Goal: Task Accomplishment & Management: Manage account settings

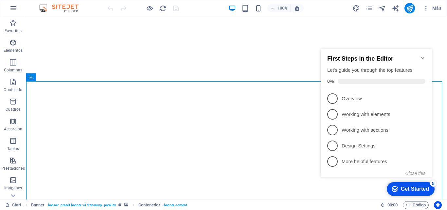
click at [423, 57] on icon "Minimize checklist" at bounding box center [422, 58] width 3 height 2
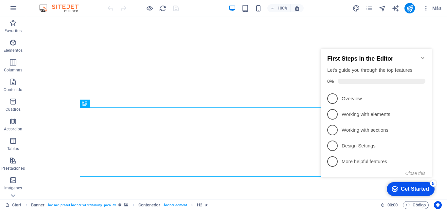
click at [0, 0] on img at bounding box center [0, 0] width 0 height 0
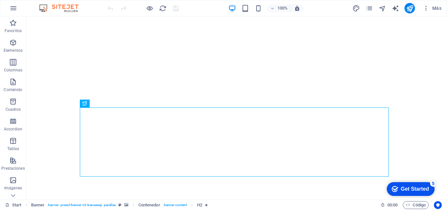
click at [0, 0] on img at bounding box center [0, 0] width 0 height 0
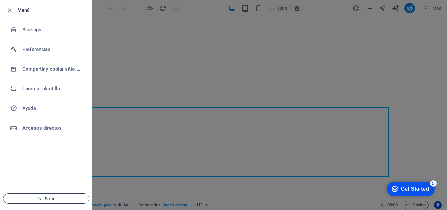
click at [53, 199] on span "Salir" at bounding box center [45, 197] width 75 height 5
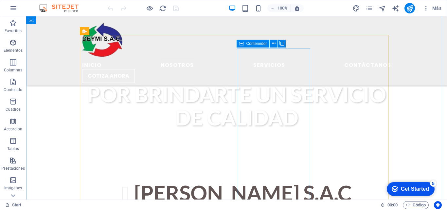
scroll to position [294, 0]
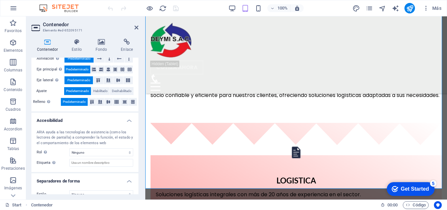
scroll to position [125, 0]
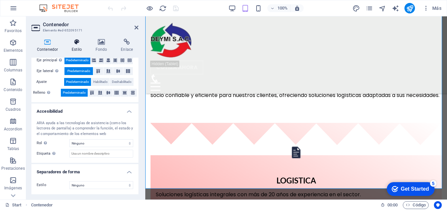
click at [79, 40] on icon at bounding box center [76, 42] width 21 height 7
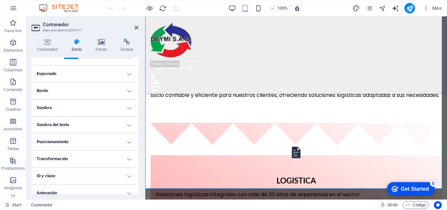
scroll to position [70, 0]
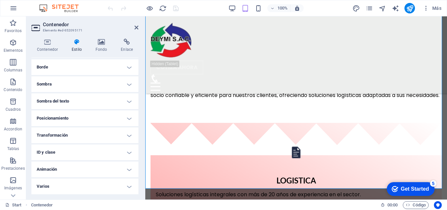
click at [127, 187] on h4 "Varios" at bounding box center [84, 186] width 107 height 16
click at [123, 171] on h4 "Animación" at bounding box center [84, 169] width 107 height 16
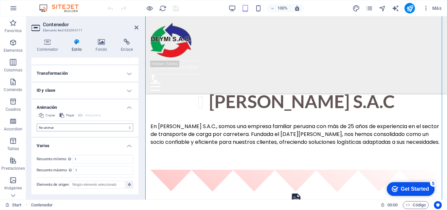
scroll to position [299, 0]
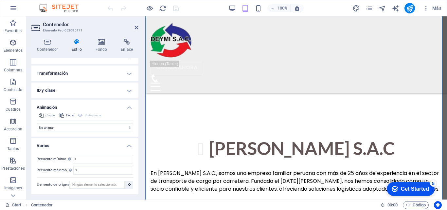
click at [124, 89] on h4 "ID y clase" at bounding box center [84, 90] width 107 height 16
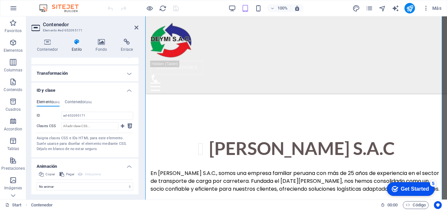
click at [127, 74] on h4 "Transformación" at bounding box center [84, 73] width 107 height 16
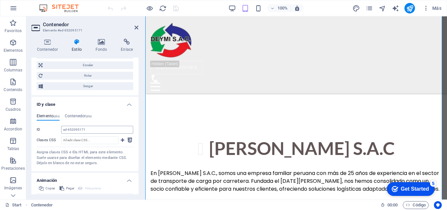
scroll to position [236, 0]
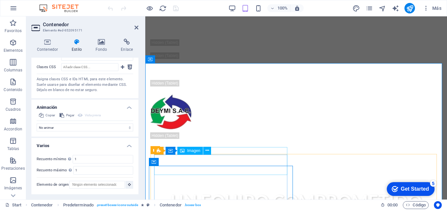
scroll to position [168, 0]
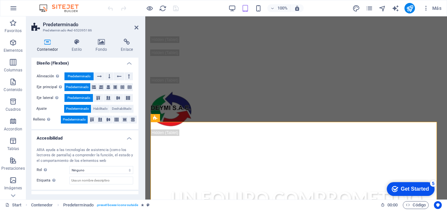
scroll to position [125, 0]
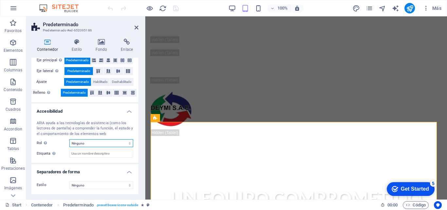
click at [118, 141] on select "Ninguno Alert Article Banner Comment Complementary Dialog Encabezado Marquee Pi…" at bounding box center [101, 143] width 64 height 8
click at [110, 159] on div "ARIA ayuda a las tecnologías de asistencia (como los lectores de pantalla) a co…" at bounding box center [84, 139] width 107 height 48
click at [78, 39] on icon at bounding box center [76, 42] width 21 height 7
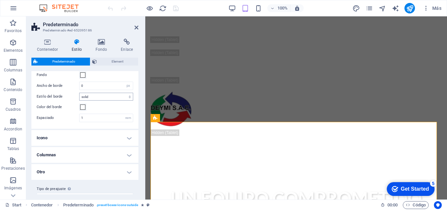
scroll to position [143, 0]
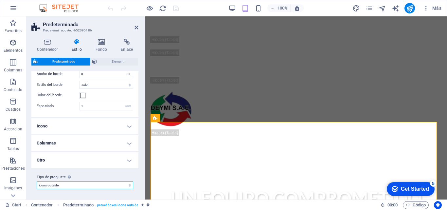
click at [128, 185] on select "icons-left icons-outside Añadir tipo de preajuste" at bounding box center [85, 185] width 96 height 8
click at [107, 58] on span "Element" at bounding box center [117, 62] width 37 height 8
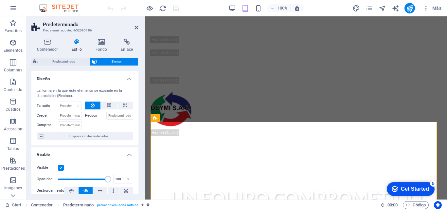
scroll to position [159, 0]
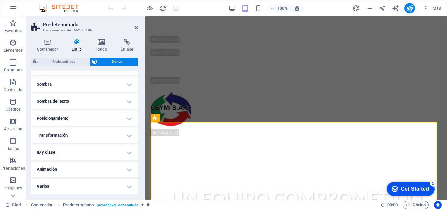
click at [126, 169] on h4 "Animación" at bounding box center [84, 169] width 107 height 16
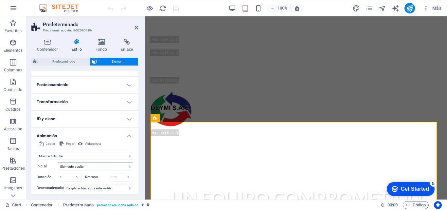
scroll to position [226, 0]
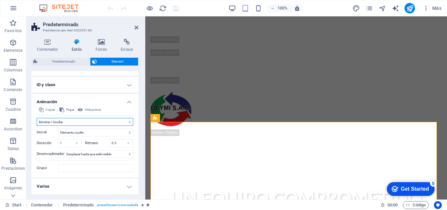
click at [129, 122] on select "No animar Mostrar / Ocultar Subir/bajar Acercar/alejar Deslizar de izquierda a …" at bounding box center [85, 122] width 96 height 8
click at [37, 118] on select "No animar Mostrar / Ocultar Subir/bajar Acercar/alejar Deslizar de izquierda a …" at bounding box center [85, 122] width 96 height 8
click at [92, 107] on span "Vista previa" at bounding box center [93, 110] width 16 height 8
click at [128, 120] on select "No animar Mostrar / Ocultar Subir/bajar Acercar/alejar Deslizar de izquierda a …" at bounding box center [85, 122] width 96 height 8
select select "shrink"
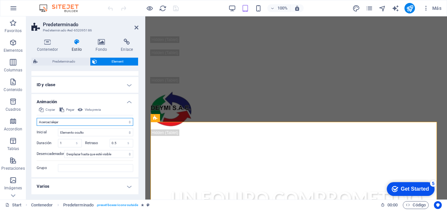
click at [37, 118] on select "No animar Mostrar / Ocultar Subir/bajar Acercar/alejar Deslizar de izquierda a …" at bounding box center [85, 122] width 96 height 8
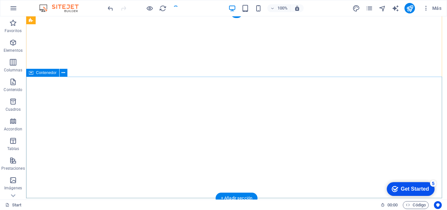
scroll to position [0, 0]
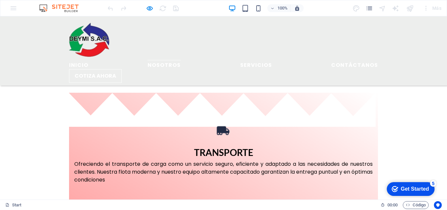
scroll to position [687, 0]
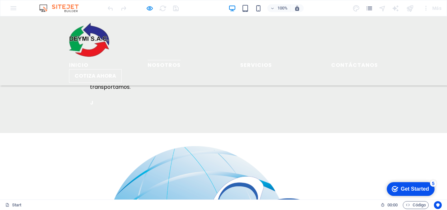
scroll to position [1111, 0]
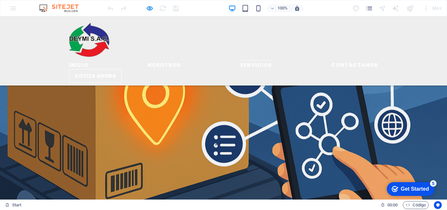
scroll to position [1436, 0]
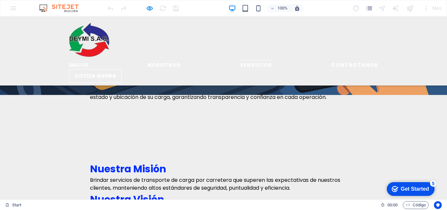
scroll to position [1502, 0]
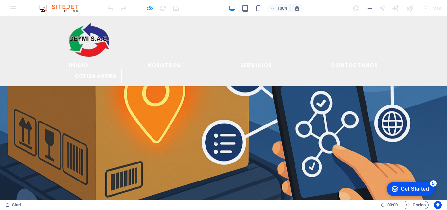
scroll to position [1436, 0]
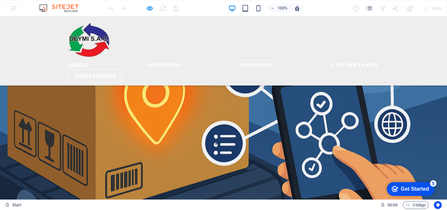
drag, startPoint x: 211, startPoint y: 153, endPoint x: 210, endPoint y: 149, distance: 4.7
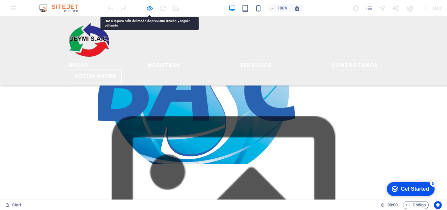
scroll to position [1240, 0]
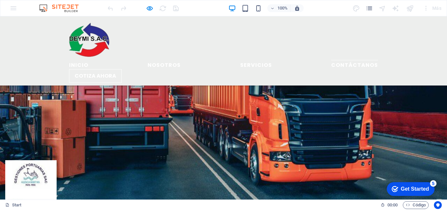
scroll to position [1801, 0]
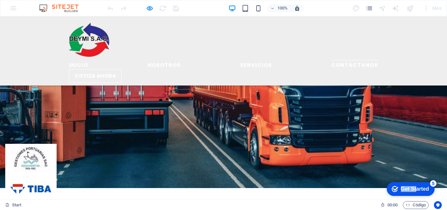
drag, startPoint x: 415, startPoint y: 188, endPoint x: 419, endPoint y: 154, distance: 33.9
click at [419, 178] on html "checkmark Get Started 5 First Steps in the Editor Let's guide you through the t…" at bounding box center [410, 188] width 54 height 20
click at [420, 187] on div "Get Started" at bounding box center [414, 189] width 28 height 6
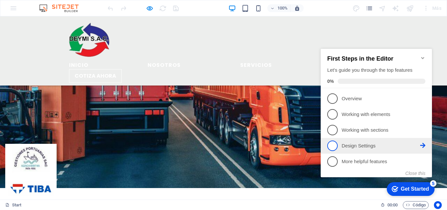
click at [382, 145] on p "Design Settings - incomplete" at bounding box center [380, 145] width 78 height 7
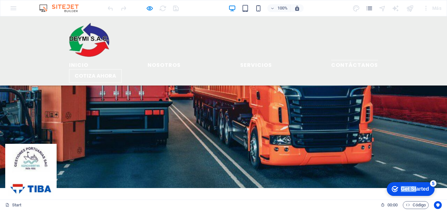
drag, startPoint x: 414, startPoint y: 187, endPoint x: 405, endPoint y: 165, distance: 23.7
click at [405, 178] on html "checkmark Get Started 5 First Steps in the Editor Let's guide you through the t…" at bounding box center [409, 188] width 56 height 20
click at [391, 187] on icon "checkmark" at bounding box center [394, 188] width 7 height 7
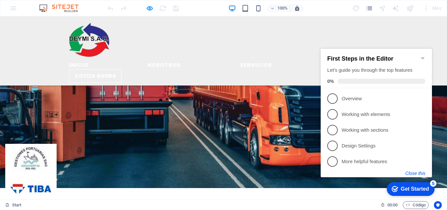
click at [419, 174] on button "Close this" at bounding box center [415, 172] width 20 height 5
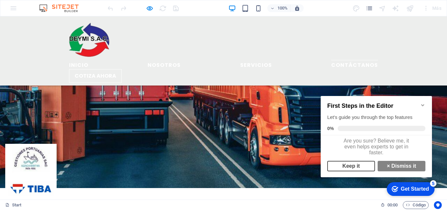
click at [360, 170] on link "Keep it" at bounding box center [351, 166] width 48 height 10
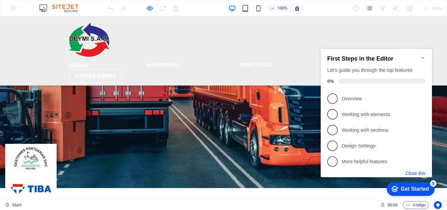
click at [418, 173] on button "Close this" at bounding box center [415, 172] width 20 height 5
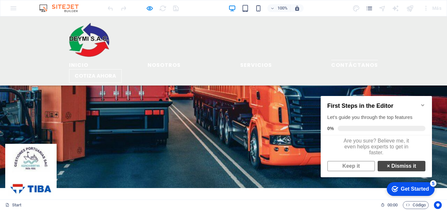
click at [396, 170] on link "× Dismiss it" at bounding box center [401, 166] width 48 height 10
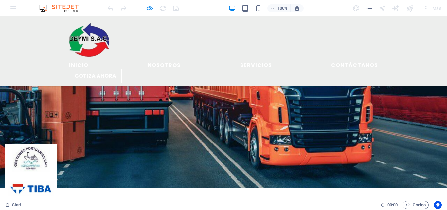
drag, startPoint x: 284, startPoint y: 189, endPoint x: 254, endPoint y: 189, distance: 30.1
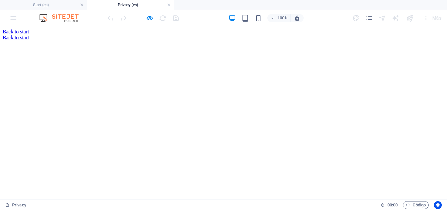
scroll to position [0, 0]
click at [112, 41] on div "Back to start" at bounding box center [223, 38] width 441 height 6
click at [101, 35] on div at bounding box center [223, 35] width 441 height 0
click at [168, 6] on link at bounding box center [169, 5] width 4 height 6
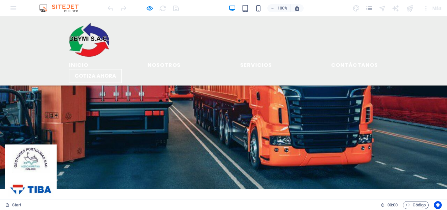
scroll to position [1801, 0]
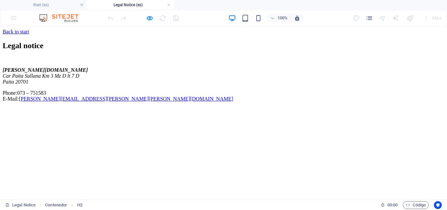
scroll to position [0, 0]
click at [168, 6] on link at bounding box center [169, 5] width 4 height 6
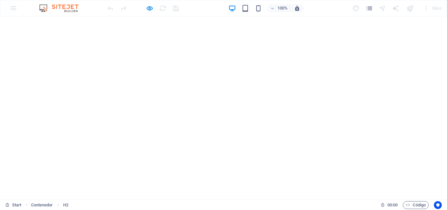
drag, startPoint x: 69, startPoint y: 26, endPoint x: 54, endPoint y: 27, distance: 15.4
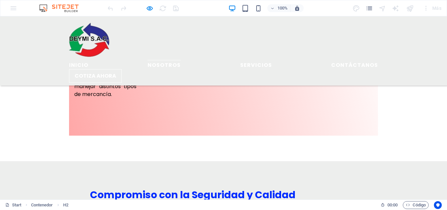
scroll to position [948, 0]
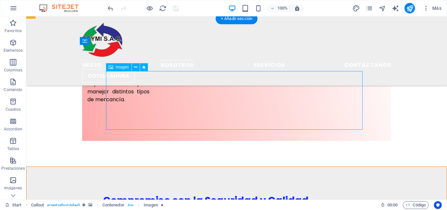
select select "px"
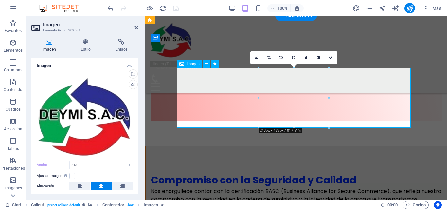
scroll to position [1052, 0]
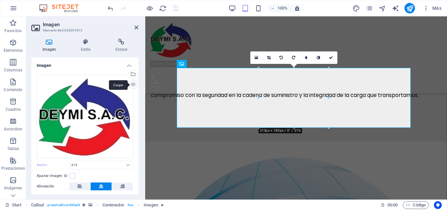
click at [132, 83] on div "Cargar" at bounding box center [132, 85] width 10 height 10
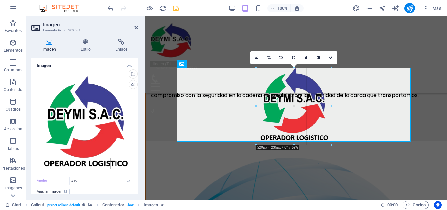
drag, startPoint x: 330, startPoint y: 104, endPoint x: 334, endPoint y: 104, distance: 4.2
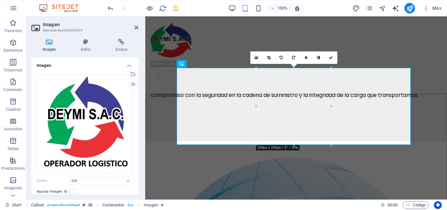
drag, startPoint x: 477, startPoint y: 122, endPoint x: 336, endPoint y: 106, distance: 141.2
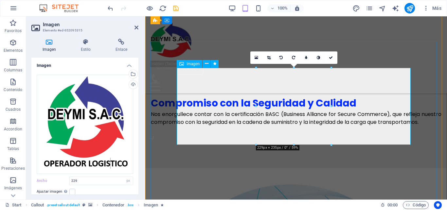
scroll to position [1019, 0]
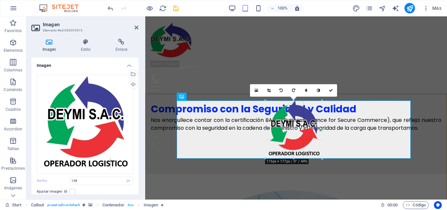
drag, startPoint x: 294, startPoint y: 146, endPoint x: 294, endPoint y: 158, distance: 11.4
type input "174"
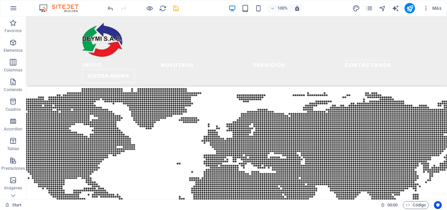
scroll to position [2404, 0]
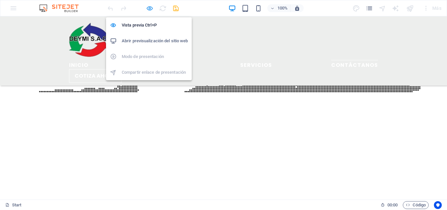
scroll to position [1812, 0]
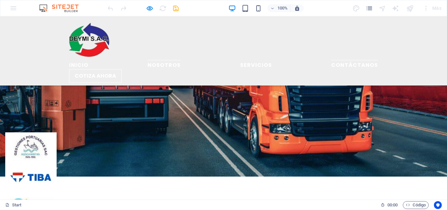
click at [180, 60] on link "nosotros" at bounding box center [163, 64] width 33 height 8
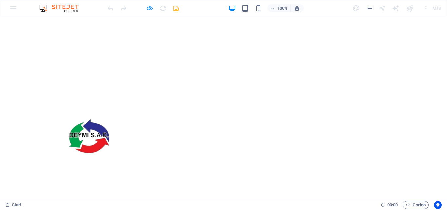
scroll to position [200, 0]
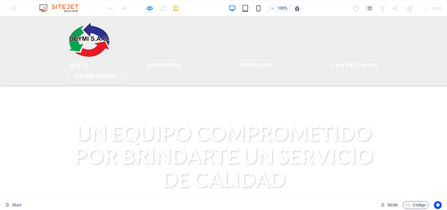
click at [240, 60] on link "Servicios" at bounding box center [256, 64] width 32 height 8
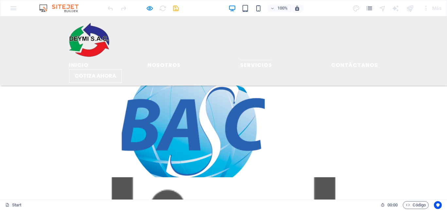
scroll to position [1182, 0]
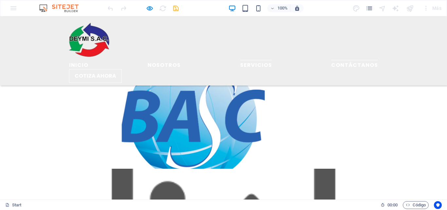
click at [331, 60] on link "Contáctanos" at bounding box center [354, 64] width 47 height 8
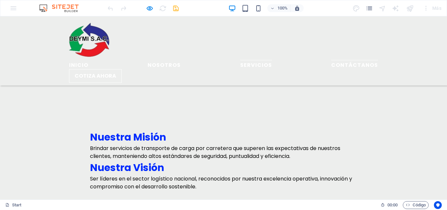
scroll to position [1611, 0]
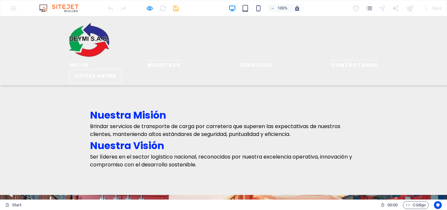
click at [180, 60] on link "nosotros" at bounding box center [163, 64] width 33 height 8
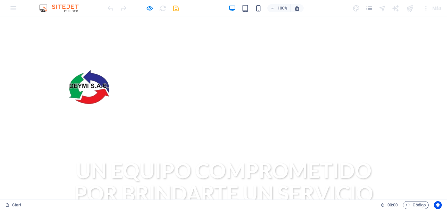
scroll to position [200, 0]
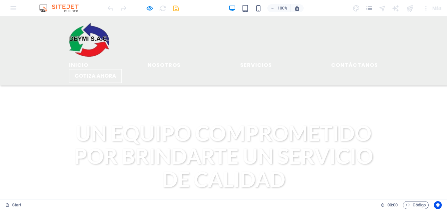
click at [331, 60] on link "Contáctanos" at bounding box center [354, 64] width 47 height 8
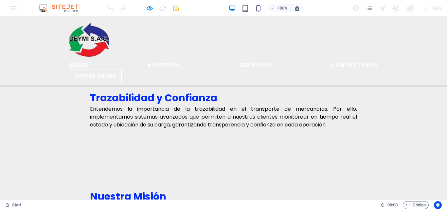
scroll to position [1611, 0]
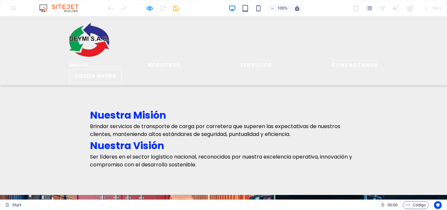
click at [82, 38] on img at bounding box center [89, 39] width 41 height 41
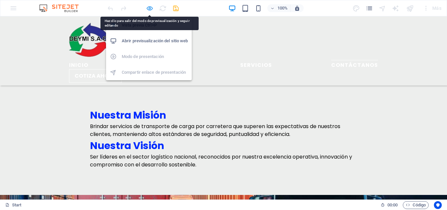
drag, startPoint x: 150, startPoint y: 9, endPoint x: 70, endPoint y: 21, distance: 81.6
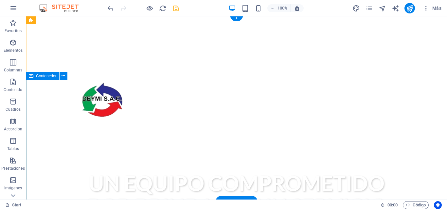
scroll to position [0, 0]
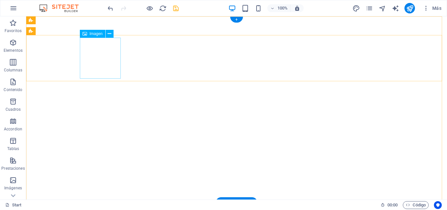
select select "px"
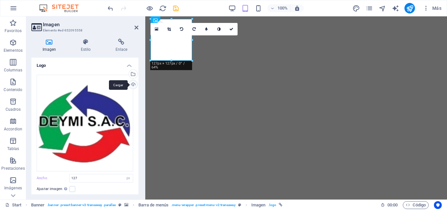
click at [132, 84] on div "Cargar" at bounding box center [132, 85] width 10 height 10
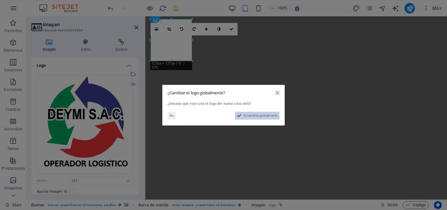
click at [256, 116] on span "Sí, cambiar globalmente" at bounding box center [260, 115] width 34 height 8
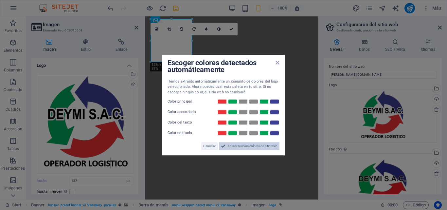
click at [236, 144] on span "Aplicar nuevos colores de sitio web" at bounding box center [252, 146] width 50 height 8
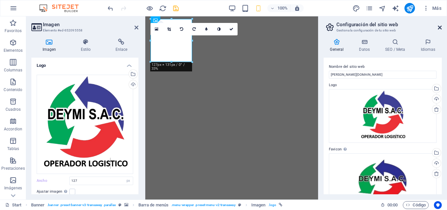
click at [439, 27] on icon at bounding box center [439, 27] width 4 height 5
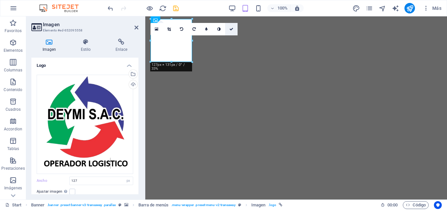
click at [233, 28] on icon at bounding box center [231, 29] width 4 height 4
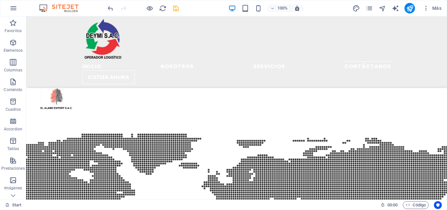
scroll to position [2405, 0]
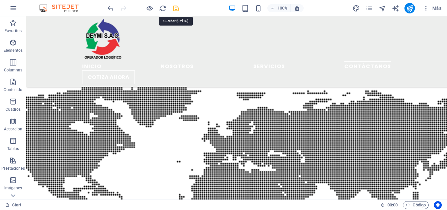
click at [176, 8] on icon "save" at bounding box center [176, 9] width 8 height 8
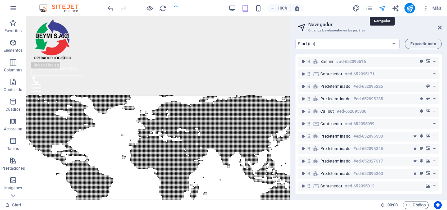
click at [358, 9] on icon "design" at bounding box center [356, 9] width 8 height 8
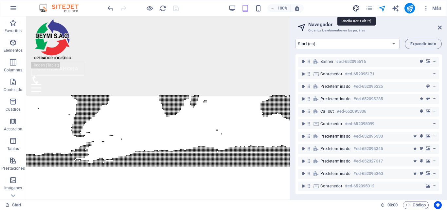
select select "px"
select select "400"
select select "px"
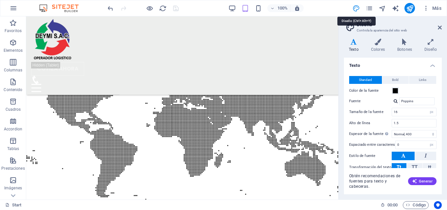
click at [358, 8] on icon "design" at bounding box center [356, 9] width 8 height 8
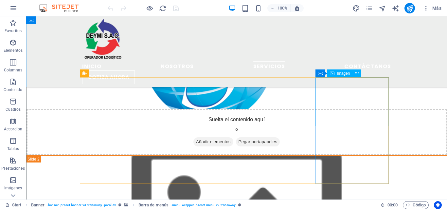
scroll to position [1373, 0]
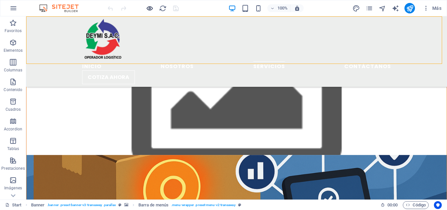
click at [151, 10] on icon "button" at bounding box center [210, 74] width 420 height 128
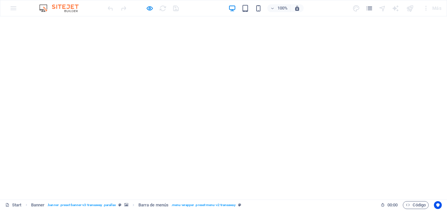
scroll to position [0, 0]
click at [0, 0] on div at bounding box center [0, 0] width 0 height 0
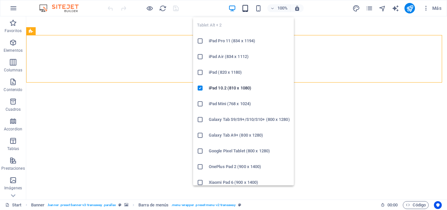
click at [246, 8] on icon "button" at bounding box center [245, 9] width 8 height 8
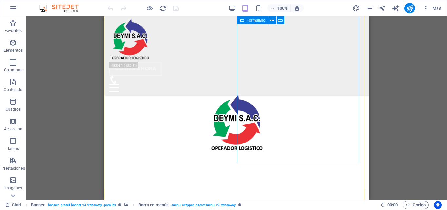
scroll to position [2728, 0]
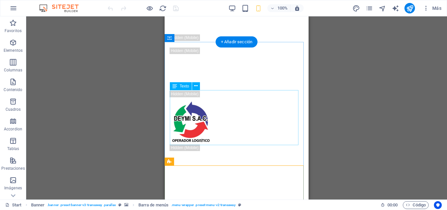
scroll to position [0, 0]
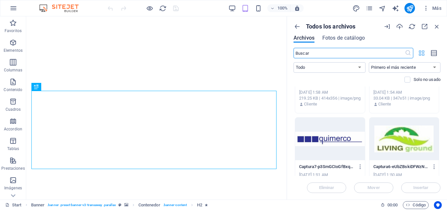
scroll to position [1143, 0]
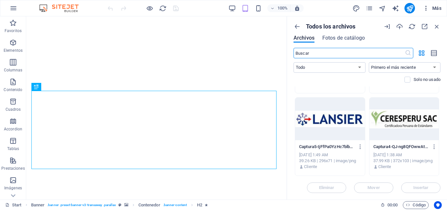
click at [428, 8] on icon "button" at bounding box center [425, 8] width 7 height 7
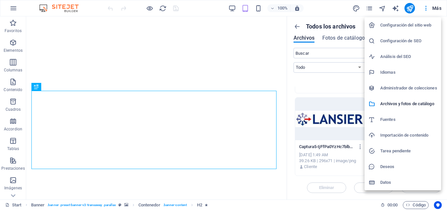
click at [420, 24] on h6 "Configuración del sitio web" at bounding box center [408, 25] width 57 height 8
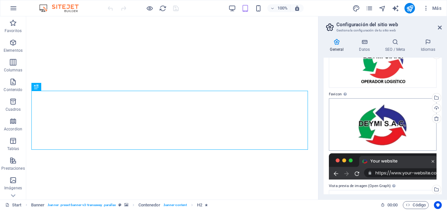
scroll to position [65, 0]
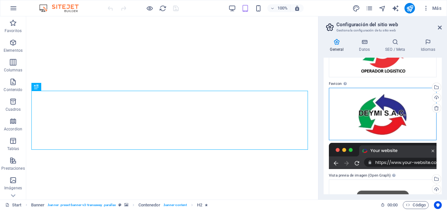
click at [387, 118] on div "Arrastra archivos aquí, haz clic para escoger archivos o selecciona archivos de…" at bounding box center [383, 114] width 108 height 52
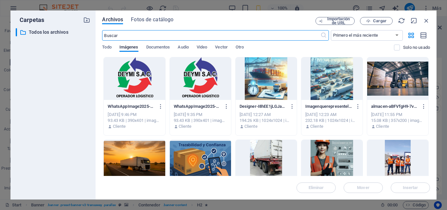
click at [201, 78] on div at bounding box center [200, 78] width 61 height 42
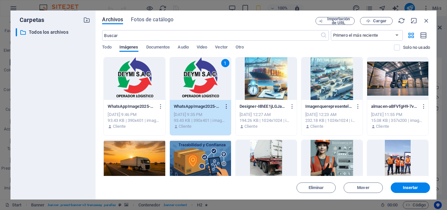
click at [227, 106] on icon "button" at bounding box center [226, 106] width 6 height 6
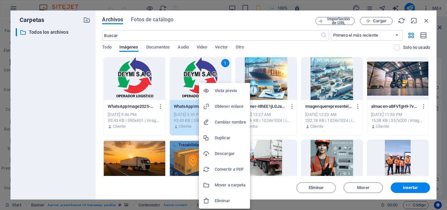
click at [152, 84] on div at bounding box center [223, 105] width 447 height 210
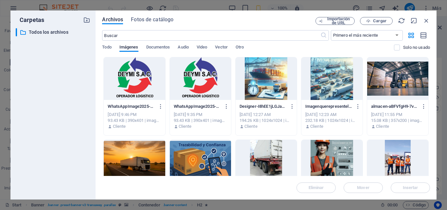
click at [146, 86] on div at bounding box center [134, 78] width 61 height 42
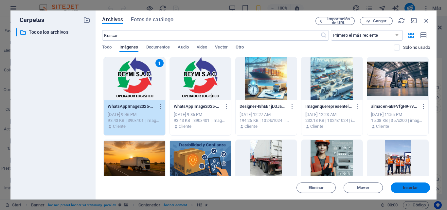
click at [412, 187] on span "Insertar" at bounding box center [409, 187] width 15 height 4
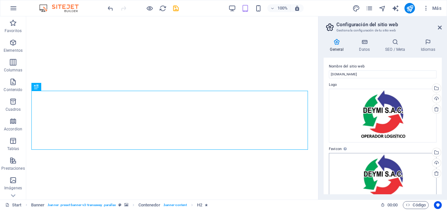
scroll to position [0, 0]
click at [404, 24] on h2 "Configuración del sitio web" at bounding box center [388, 25] width 105 height 6
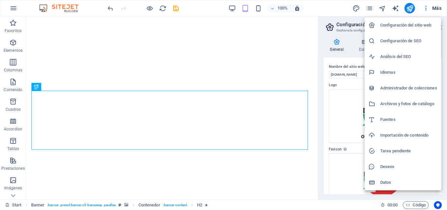
click at [413, 136] on h6 "Importación de contenido" at bounding box center [408, 135] width 57 height 8
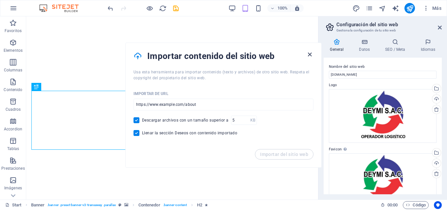
click at [309, 55] on icon "button" at bounding box center [310, 55] width 8 height 8
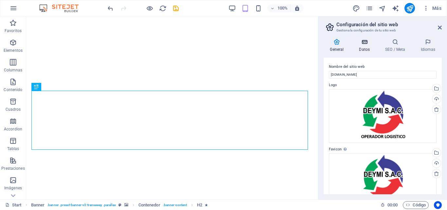
click at [366, 46] on h4 "Datos" at bounding box center [365, 46] width 26 height 14
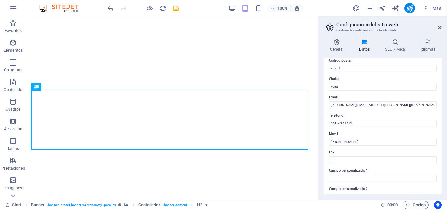
scroll to position [183, 0]
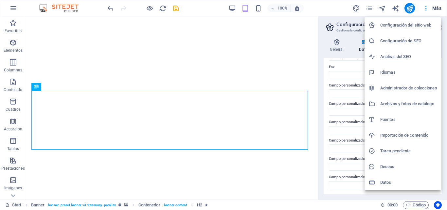
click at [395, 179] on h6 "Datos" at bounding box center [408, 182] width 57 height 8
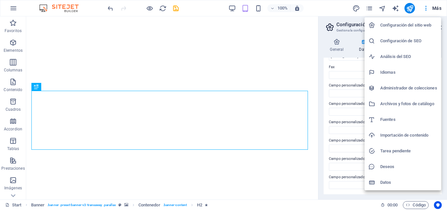
click at [397, 169] on h6 "Deseos" at bounding box center [408, 166] width 57 height 8
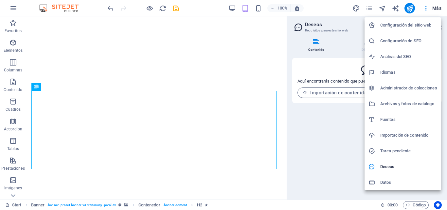
click at [437, 7] on div at bounding box center [223, 105] width 447 height 210
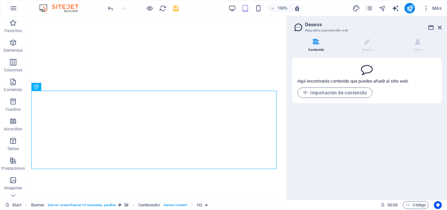
click at [425, 9] on icon "button" at bounding box center [425, 8] width 7 height 7
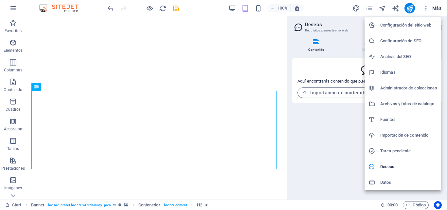
click at [434, 8] on div at bounding box center [223, 105] width 447 height 210
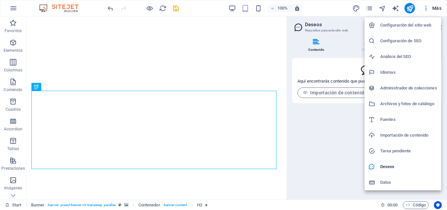
click at [439, 8] on div at bounding box center [223, 105] width 447 height 210
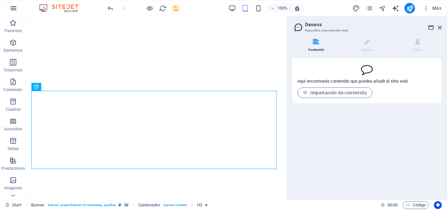
click at [13, 8] on icon "button" at bounding box center [13, 8] width 8 height 8
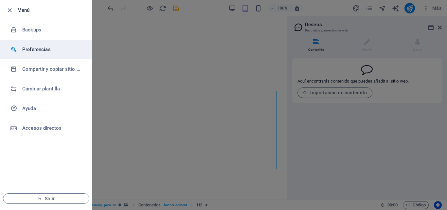
click at [48, 51] on h6 "Preferencias" at bounding box center [52, 49] width 60 height 8
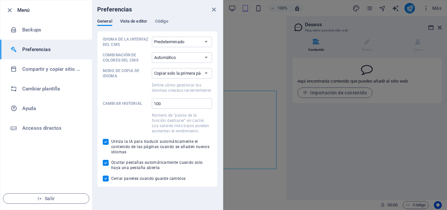
click at [132, 21] on span "Vista de editor" at bounding box center [133, 21] width 27 height 9
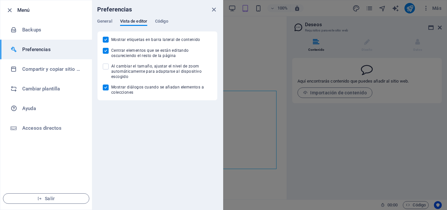
click at [160, 17] on div "Preferencias" at bounding box center [157, 9] width 131 height 18
click at [162, 20] on span "Código" at bounding box center [161, 21] width 13 height 9
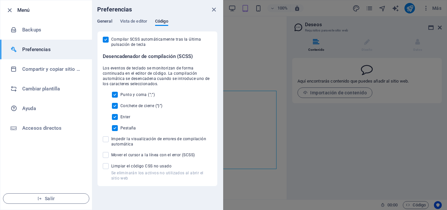
click at [104, 23] on span "General" at bounding box center [104, 21] width 15 height 9
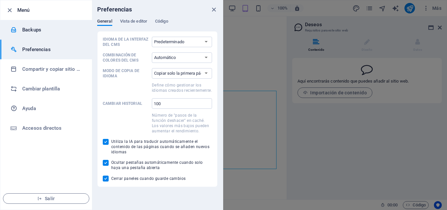
click at [45, 28] on h6 "Backups" at bounding box center [52, 30] width 60 height 8
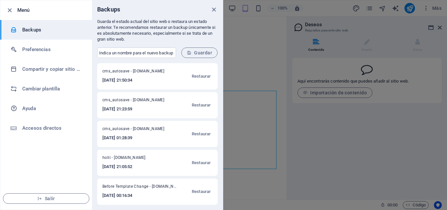
click at [151, 71] on span "cms_autosave - [PERSON_NAME][DOMAIN_NAME]" at bounding box center [136, 72] width 68 height 8
click at [247, 75] on div at bounding box center [223, 105] width 447 height 210
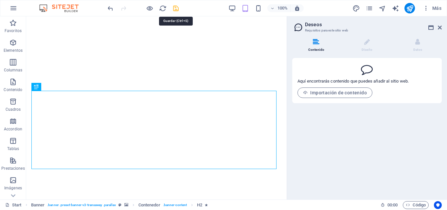
click at [0, 0] on icon "save" at bounding box center [0, 0] width 0 height 0
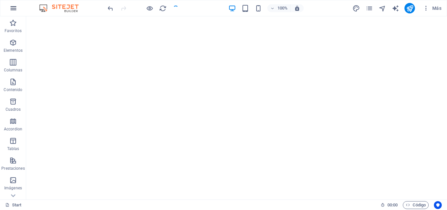
click at [13, 8] on icon "button" at bounding box center [13, 8] width 8 height 8
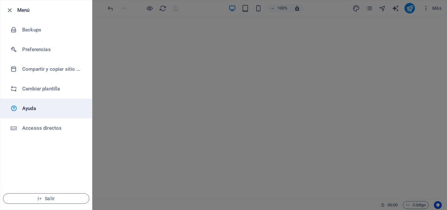
click at [44, 110] on h6 "Ayuda" at bounding box center [52, 108] width 60 height 8
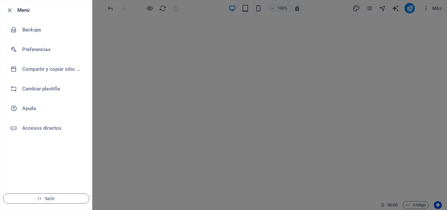
click at [416, 68] on div at bounding box center [223, 105] width 447 height 210
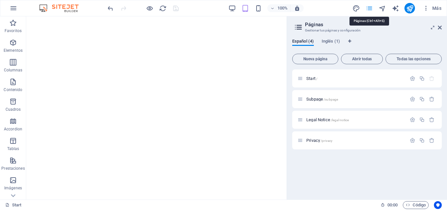
click at [424, 8] on icon "button" at bounding box center [425, 8] width 7 height 7
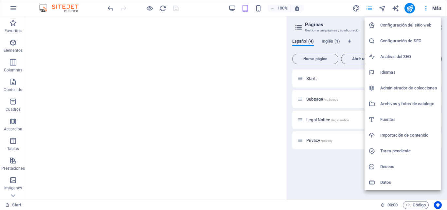
click at [404, 26] on h6 "Configuración del sitio web" at bounding box center [408, 25] width 57 height 8
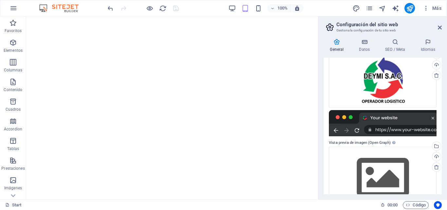
scroll to position [117, 0]
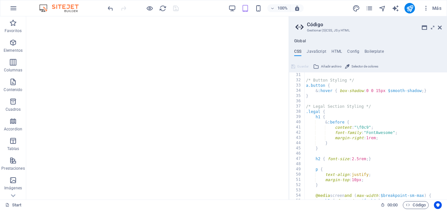
scroll to position [255, 0]
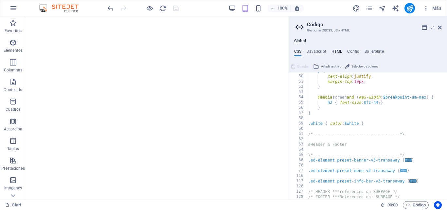
click at [338, 50] on h4 "HTML" at bounding box center [336, 52] width 11 height 7
type textarea "{{content}}"
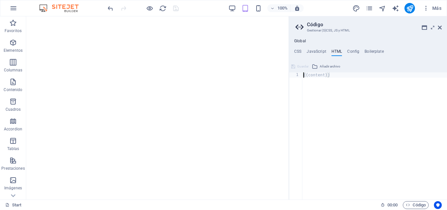
click at [320, 66] on span "Añadir archivo" at bounding box center [329, 66] width 21 height 8
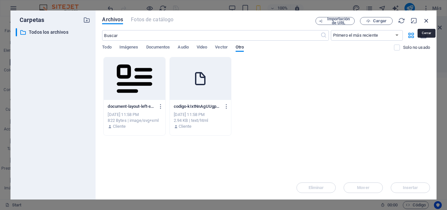
click at [426, 18] on icon "button" at bounding box center [425, 20] width 7 height 7
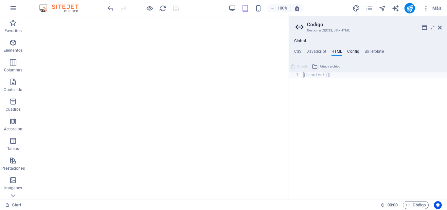
click at [357, 51] on h4 "Config" at bounding box center [353, 52] width 12 height 7
type textarea "$color-background: #ffffff;"
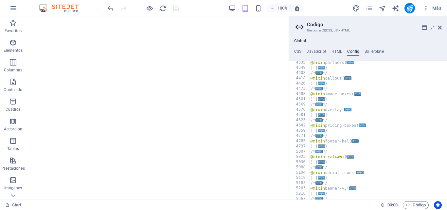
scroll to position [421, 0]
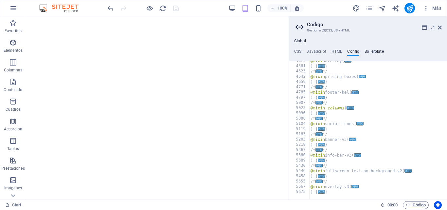
click at [377, 49] on div "Global CSS JavaScript HTML Config Boilerplate /*-------------------------------…" at bounding box center [368, 119] width 158 height 161
click at [377, 49] on h4 "Boilerplate" at bounding box center [373, 52] width 19 height 7
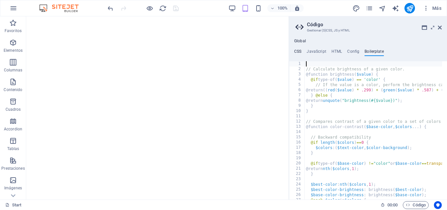
click at [297, 51] on h4 "CSS" at bounding box center [297, 52] width 7 height 7
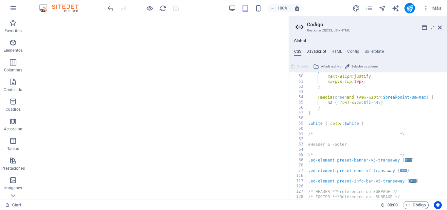
click at [314, 50] on h4 "JavaScript" at bounding box center [315, 52] width 19 height 7
type textarea "/* JS for preset "Menu V2" */"
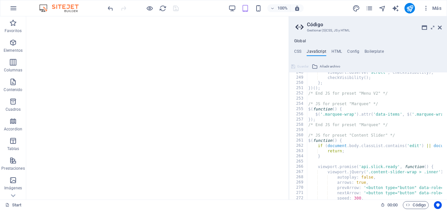
scroll to position [1348, 0]
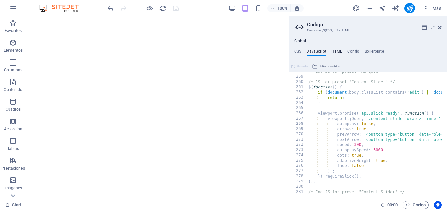
click at [337, 53] on h4 "HTML" at bounding box center [336, 52] width 11 height 7
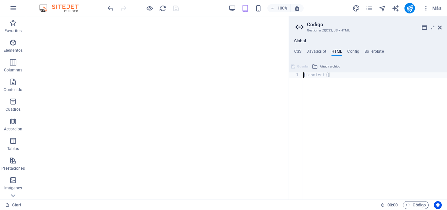
click at [408, 51] on ul "CSS JavaScript HTML Config Boilerplate" at bounding box center [368, 52] width 158 height 7
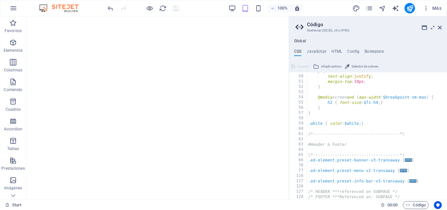
click at [441, 27] on aside "Código Gestionar (S)CSS, JS y HTML Global CSS JavaScript HTML Config Boilerplat…" at bounding box center [367, 107] width 158 height 183
click at [439, 27] on icon at bounding box center [439, 27] width 4 height 5
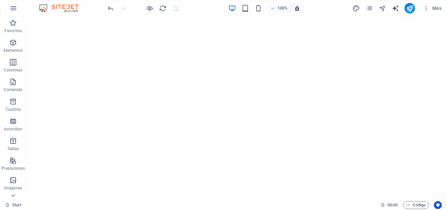
click at [67, 8] on img at bounding box center [62, 8] width 49 height 8
click at [68, 7] on img at bounding box center [62, 8] width 49 height 8
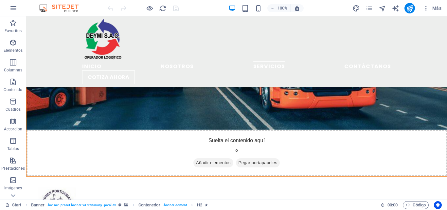
scroll to position [1929, 0]
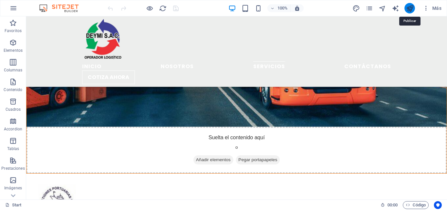
drag, startPoint x: 409, startPoint y: 9, endPoint x: 380, endPoint y: 2, distance: 30.1
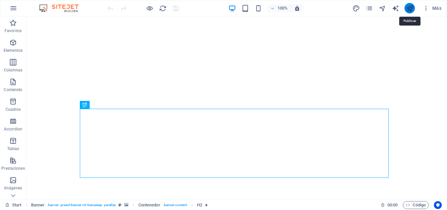
click at [427, 10] on icon "button" at bounding box center [425, 8] width 7 height 7
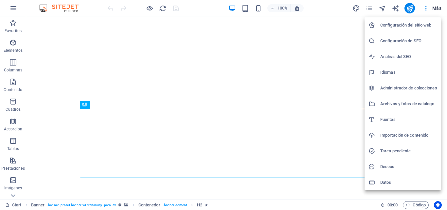
click at [409, 136] on h6 "Importación de contenido" at bounding box center [408, 135] width 57 height 8
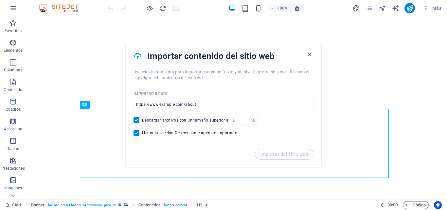
click at [309, 55] on icon "button" at bounding box center [310, 55] width 8 height 8
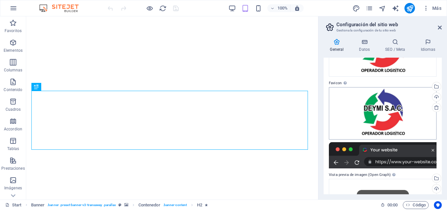
scroll to position [117, 0]
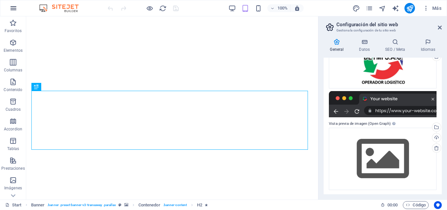
click at [13, 5] on icon "button" at bounding box center [13, 8] width 8 height 8
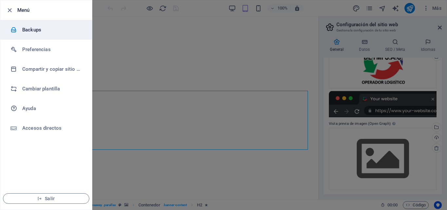
click at [36, 30] on h6 "Backups" at bounding box center [52, 30] width 60 height 8
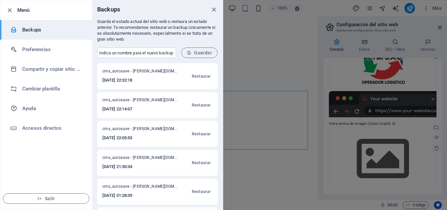
click at [128, 72] on span "cms_autosave - [PERSON_NAME][DOMAIN_NAME]" at bounding box center [139, 72] width 75 height 8
drag, startPoint x: 145, startPoint y: 79, endPoint x: 103, endPoint y: 78, distance: 42.2
click at [103, 78] on h6 "[DATE] 22:32:18" at bounding box center [139, 80] width 75 height 8
click at [158, 76] on h6 "[DATE] 22:32:18" at bounding box center [139, 80] width 75 height 8
click at [161, 54] on input "text" at bounding box center [136, 52] width 79 height 10
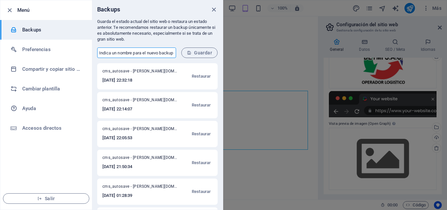
click at [169, 161] on div "cms_autosave - [PERSON_NAME][DOMAIN_NAME] [DATE] 21:50:34 Restaurar" at bounding box center [157, 162] width 120 height 26
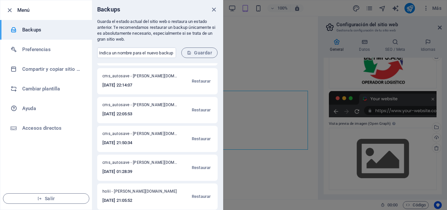
scroll to position [0, 0]
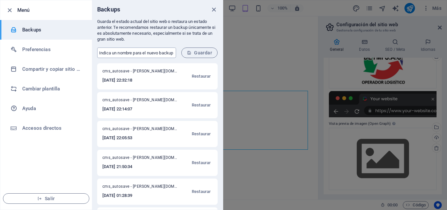
click at [167, 54] on input "text" at bounding box center [136, 52] width 79 height 10
type input "pagina nueva"
click at [196, 52] on span "Guardar" at bounding box center [199, 52] width 25 height 5
click at [145, 76] on span "pagina nueva - [PERSON_NAME][DOMAIN_NAME]" at bounding box center [139, 72] width 75 height 8
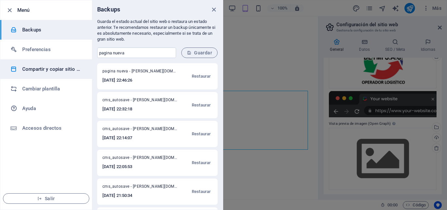
click at [53, 71] on h6 "Compartir y copiar sitio web" at bounding box center [52, 69] width 60 height 8
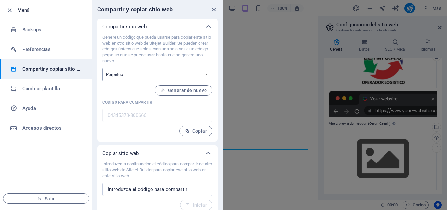
click at [198, 71] on select "Único Perpetuo" at bounding box center [157, 74] width 110 height 13
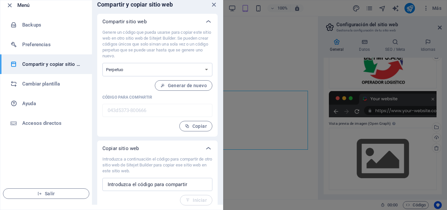
scroll to position [6, 0]
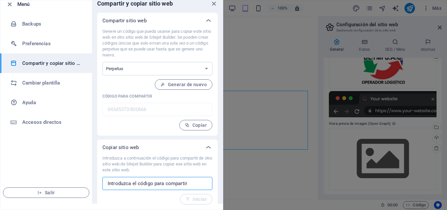
click at [180, 185] on input "text" at bounding box center [157, 183] width 110 height 13
click at [185, 83] on span "Generar de nuevo" at bounding box center [183, 84] width 46 height 5
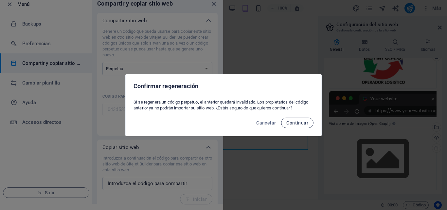
click at [296, 122] on span "Continuar" at bounding box center [297, 122] width 22 height 5
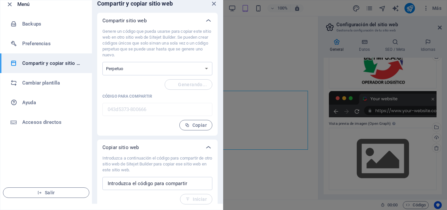
type input "89cc1a9e-800666"
click at [142, 70] on select "Único Perpetuo" at bounding box center [157, 68] width 110 height 13
click at [179, 97] on p "Código para compartir" at bounding box center [157, 95] width 110 height 5
click at [197, 126] on span "Copiar" at bounding box center [196, 124] width 22 height 5
click at [247, 107] on div at bounding box center [223, 105] width 447 height 210
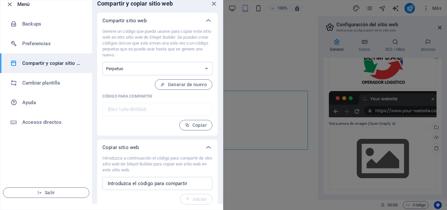
scroll to position [0, 0]
